Goal: Transaction & Acquisition: Book appointment/travel/reservation

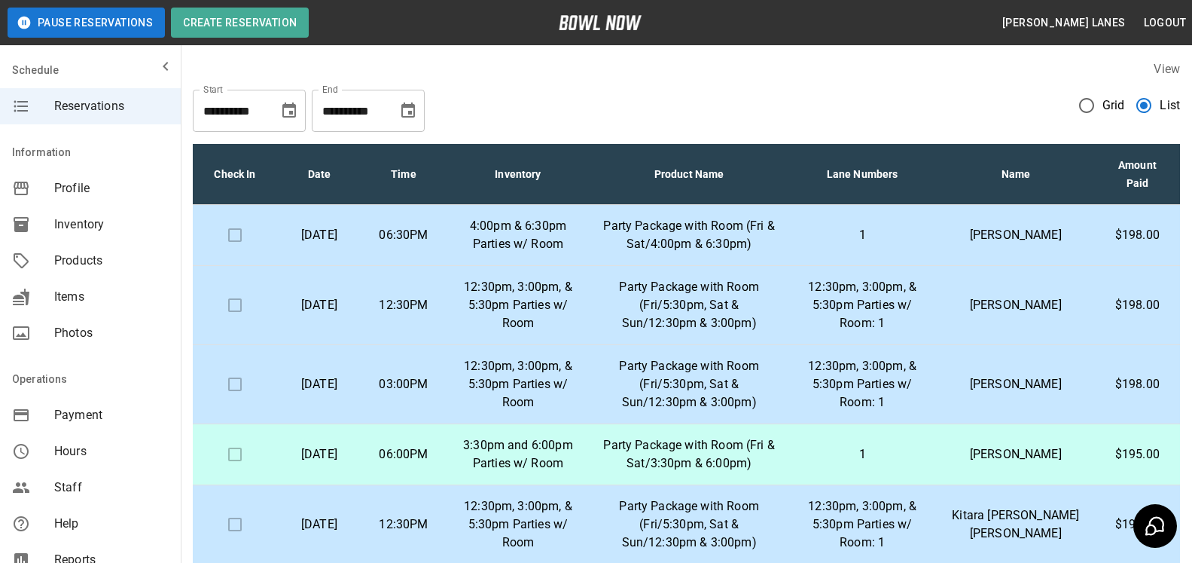
scroll to position [307, 0]
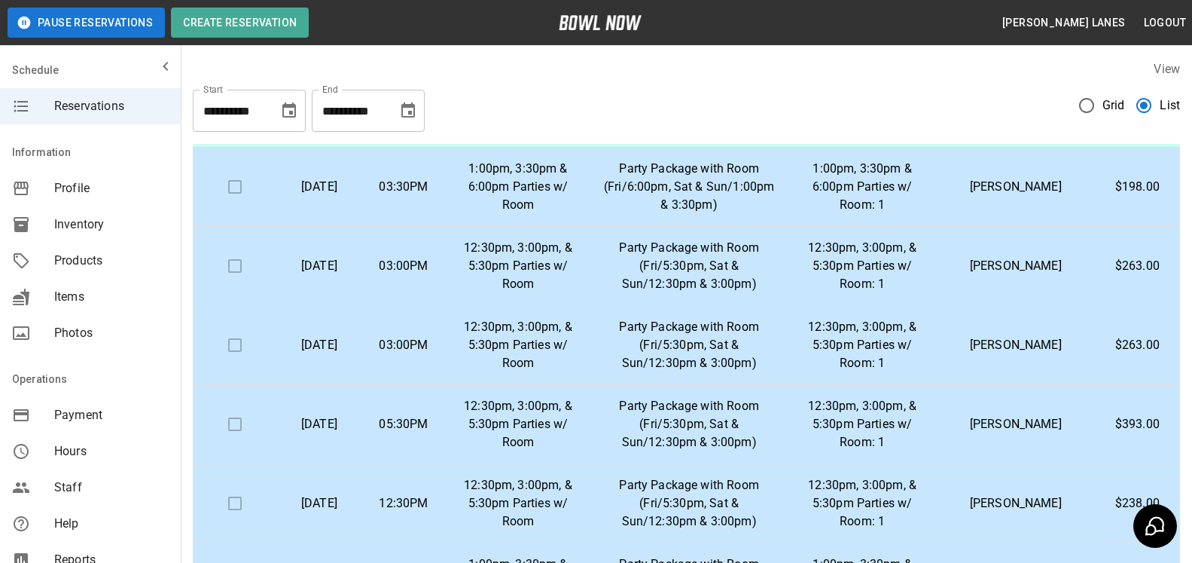
click at [413, 114] on icon "Choose date, selected date is Sep 30, 2025" at bounding box center [408, 111] width 18 height 18
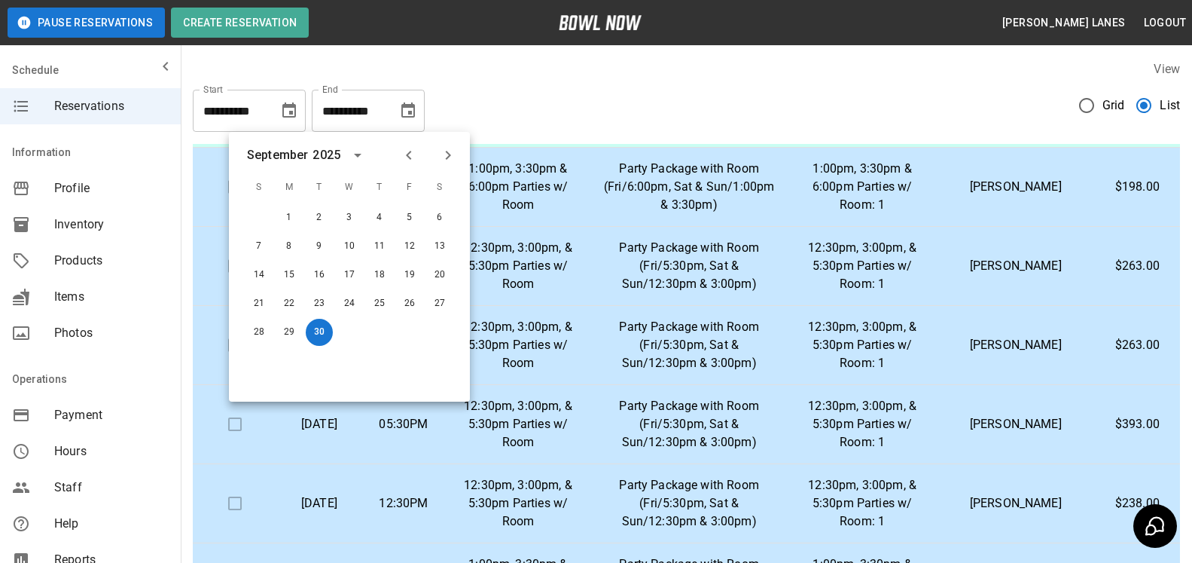
click at [451, 153] on icon "Next month" at bounding box center [448, 155] width 18 height 18
click at [444, 305] on button "22" at bounding box center [439, 303] width 27 height 27
type input "**********"
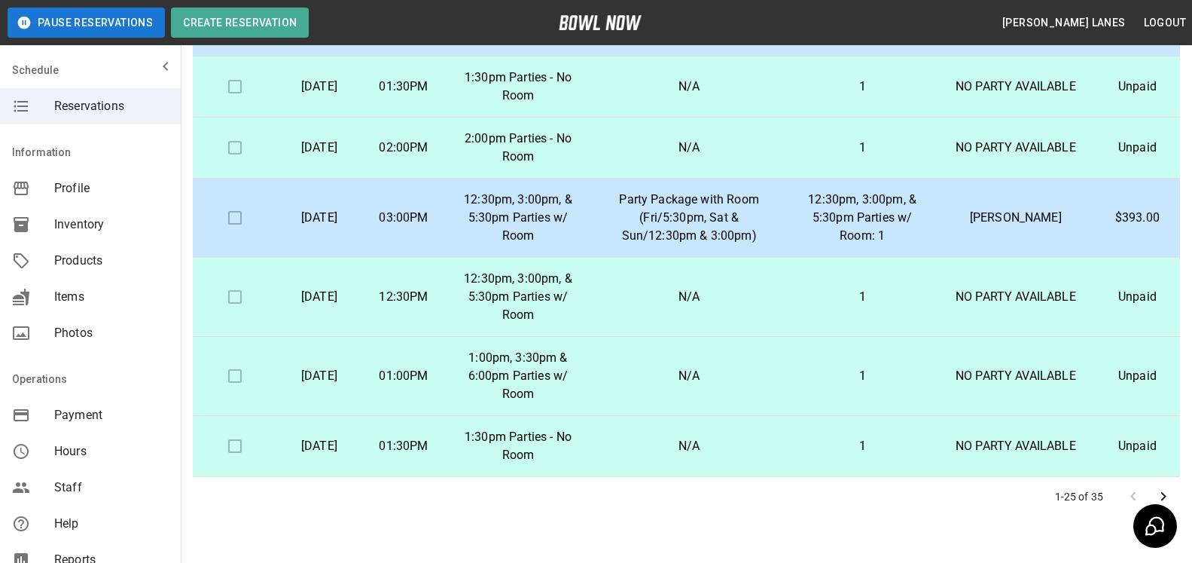
scroll to position [271, 0]
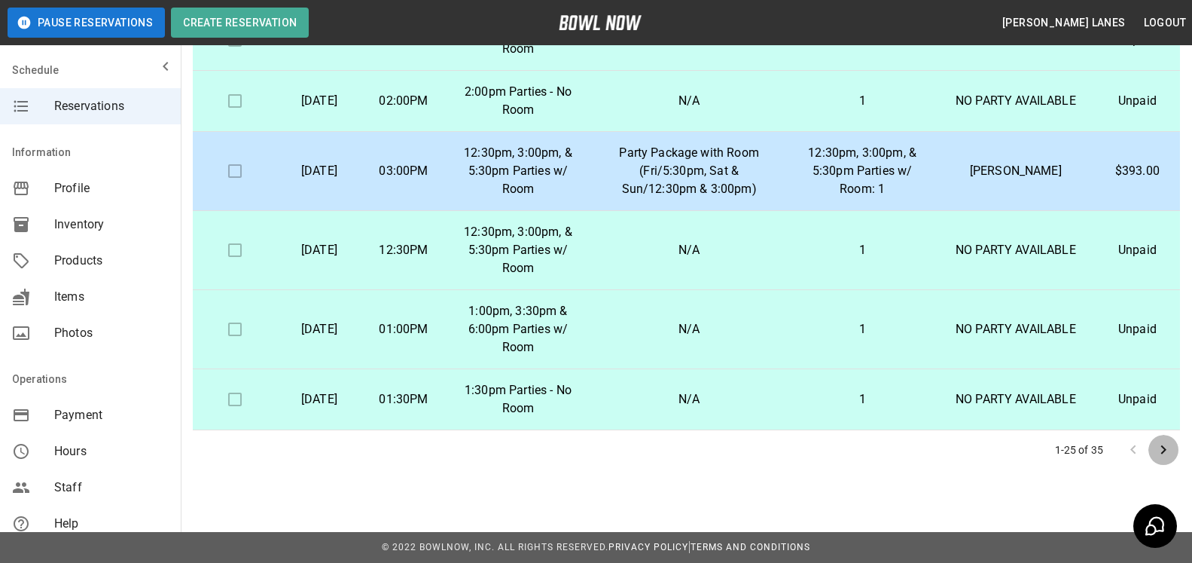
click at [1164, 438] on button "Go to next page" at bounding box center [1163, 450] width 30 height 30
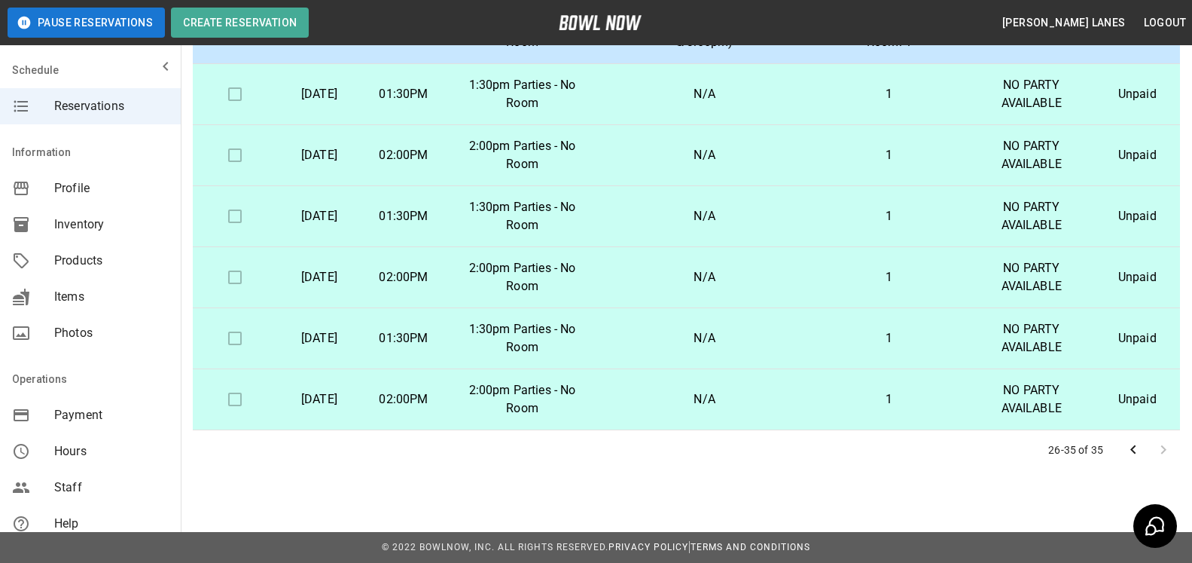
click at [1138, 439] on button "Go to previous page" at bounding box center [1133, 450] width 30 height 30
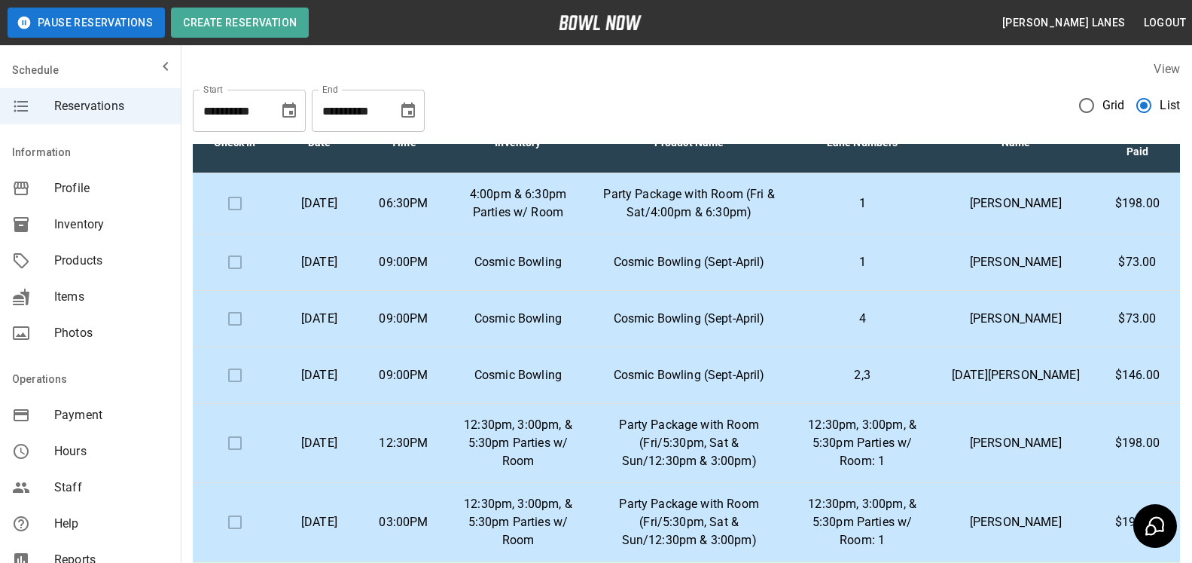
scroll to position [0, 0]
